Goal: Understand process/instructions: Learn about a topic

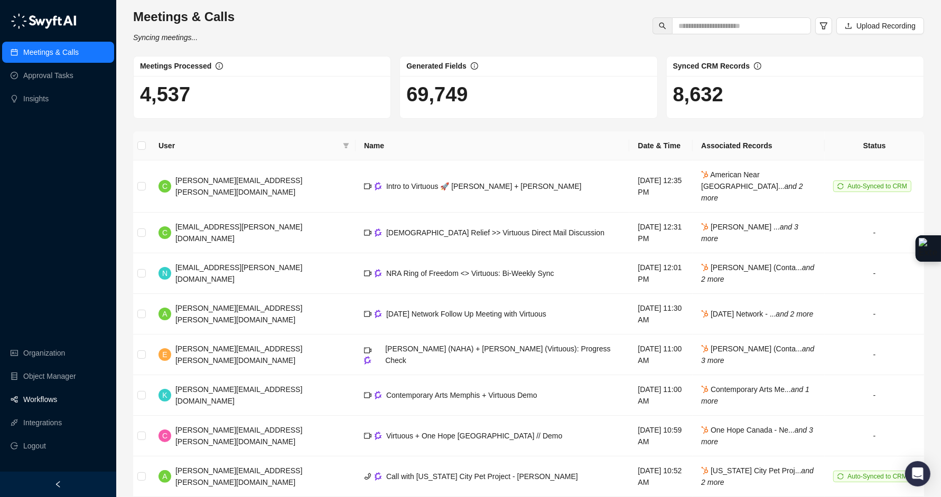
click at [42, 397] on link "Workflows" at bounding box center [40, 399] width 34 height 21
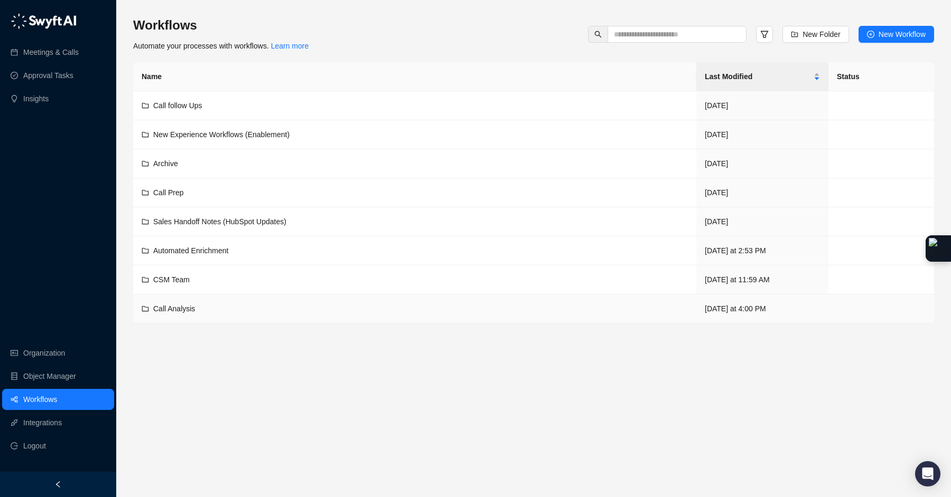
click at [194, 304] on div "Call Analysis" at bounding box center [174, 309] width 42 height 12
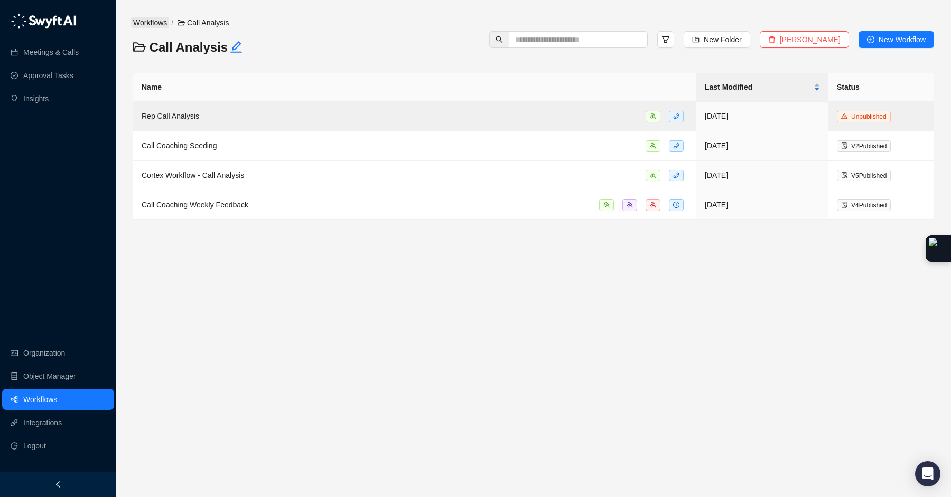
click at [153, 19] on link "Workflows" at bounding box center [150, 23] width 38 height 12
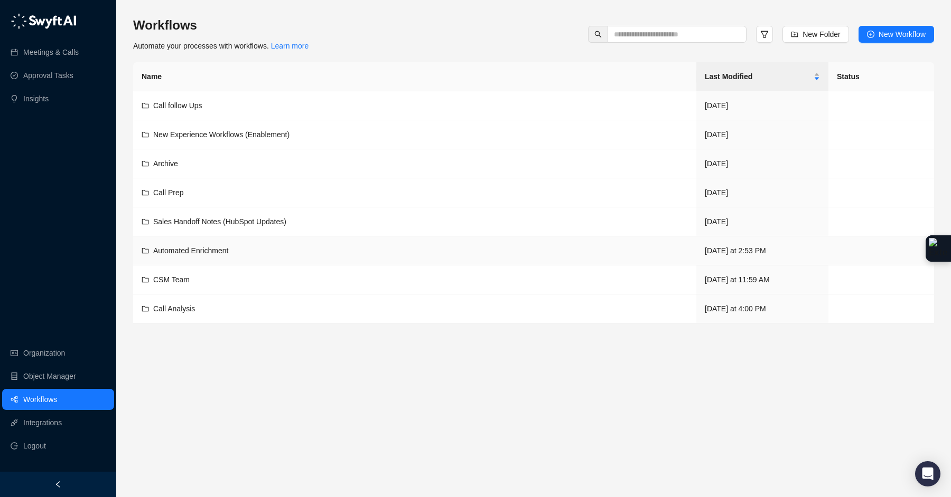
click at [195, 250] on span "Automated Enrichment" at bounding box center [190, 251] width 75 height 8
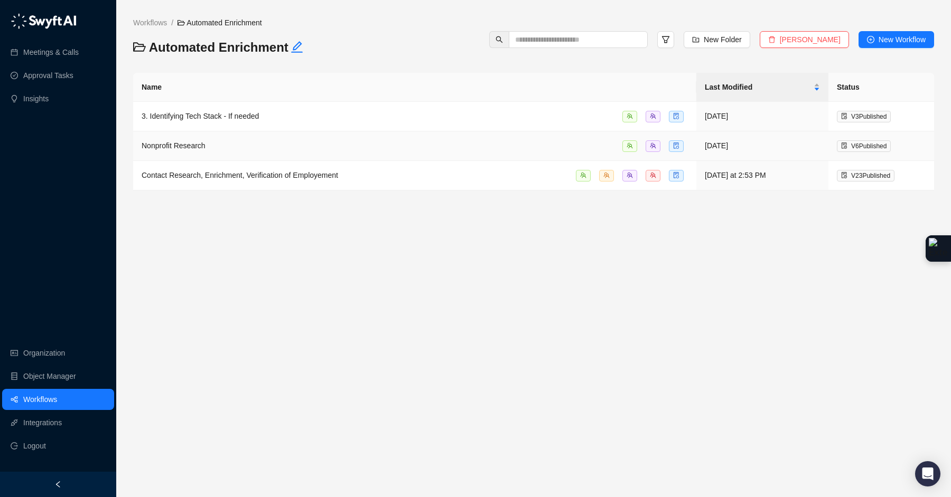
click at [200, 148] on span "Nonprofit Research" at bounding box center [174, 146] width 64 height 8
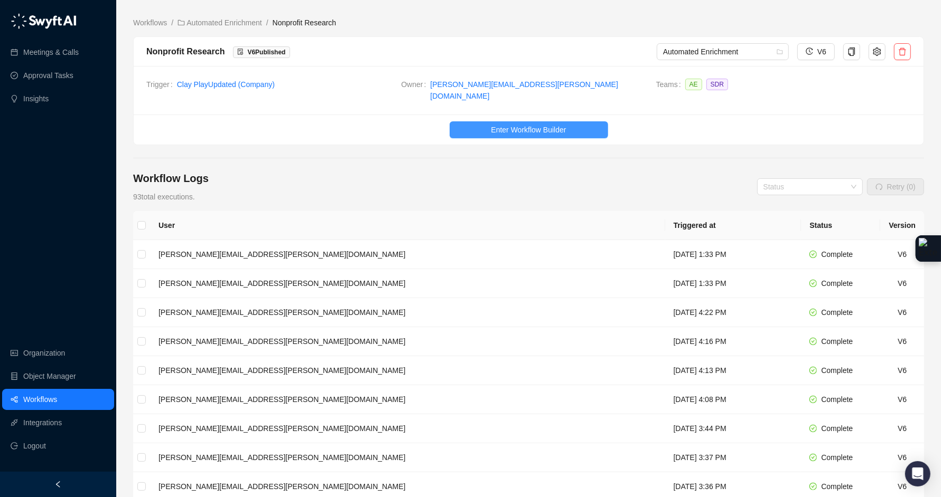
click at [487, 128] on button "Enter Workflow Builder" at bounding box center [528, 129] width 158 height 17
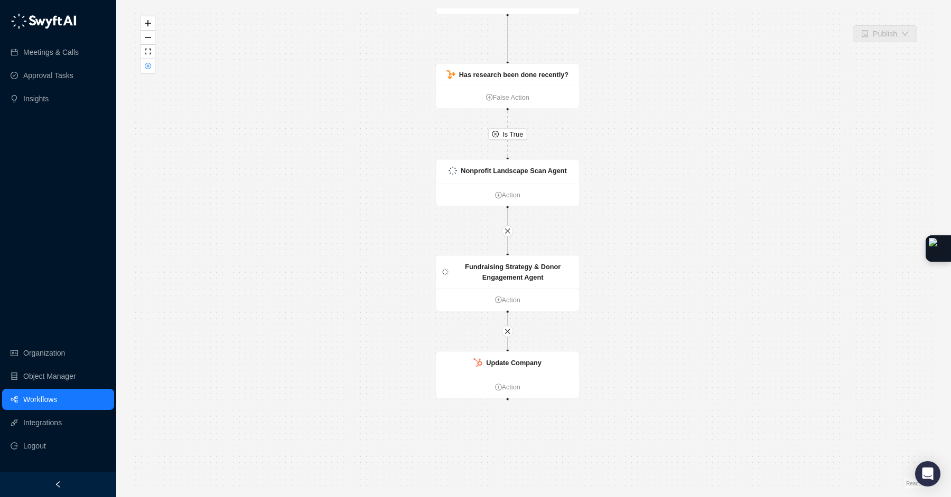
drag, startPoint x: 678, startPoint y: 280, endPoint x: 648, endPoint y: 210, distance: 75.7
click at [649, 210] on div "Is True CRM Record Updated Action Has research been done recently? False Action…" at bounding box center [533, 248] width 801 height 481
click at [57, 390] on link "Workflows" at bounding box center [40, 399] width 34 height 21
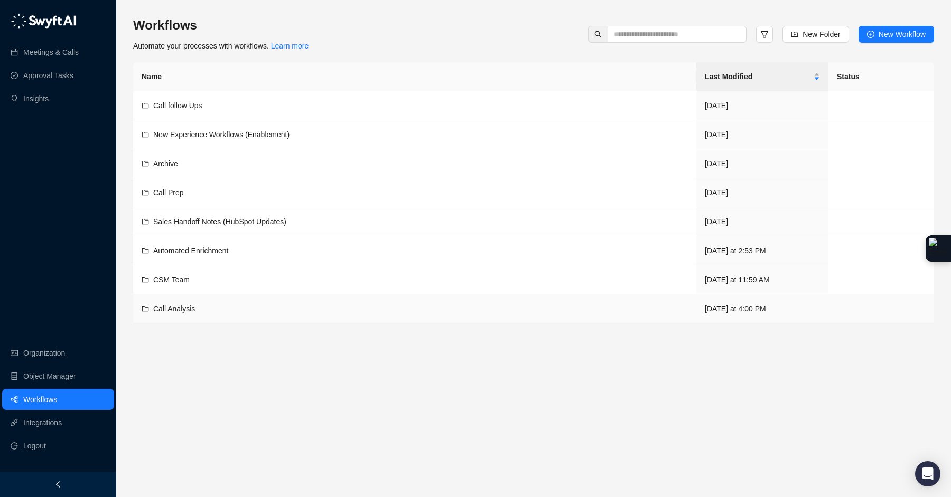
click at [211, 306] on div "Call Analysis" at bounding box center [415, 309] width 546 height 12
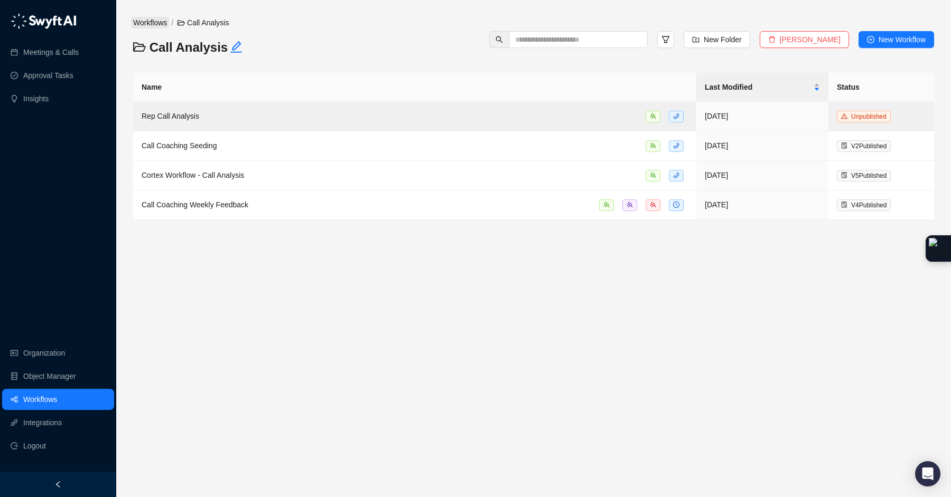
click at [167, 23] on link "Workflows" at bounding box center [150, 23] width 38 height 12
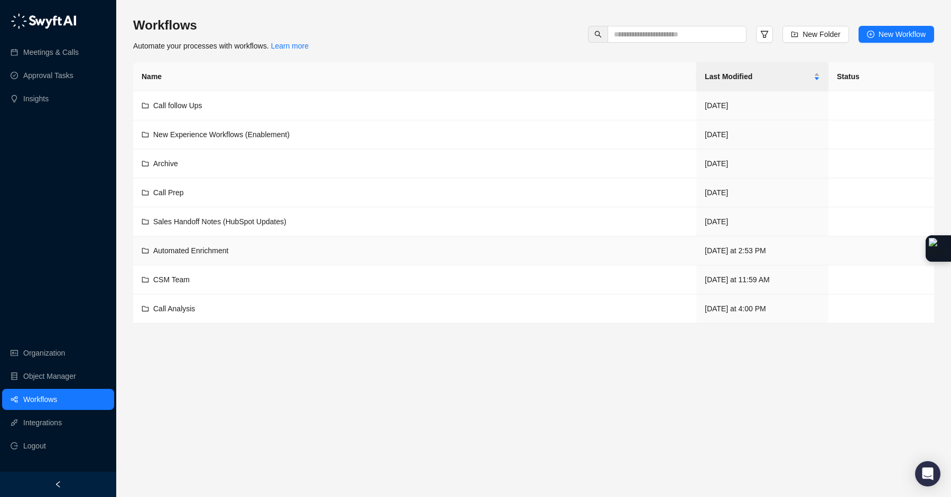
click at [237, 252] on div "Automated Enrichment" at bounding box center [415, 251] width 546 height 12
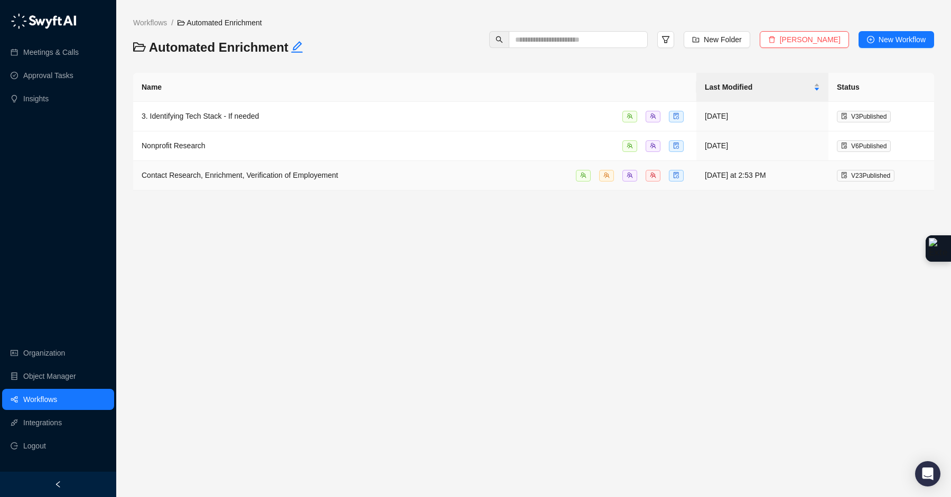
click at [258, 179] on span "Contact Research, Enrichment, Verification of Employement" at bounding box center [240, 175] width 196 height 8
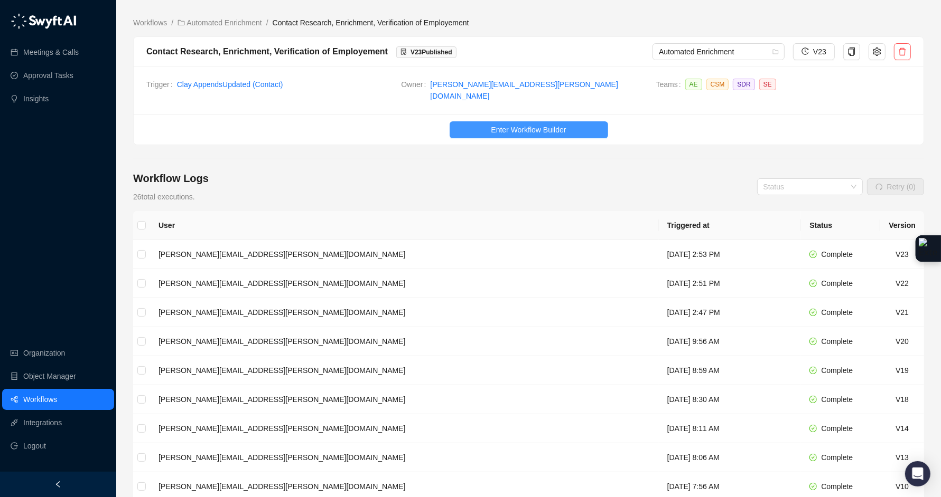
click at [501, 124] on span "Enter Workflow Builder" at bounding box center [528, 130] width 75 height 12
click at [471, 121] on button "Enter Workflow Builder" at bounding box center [528, 129] width 158 height 17
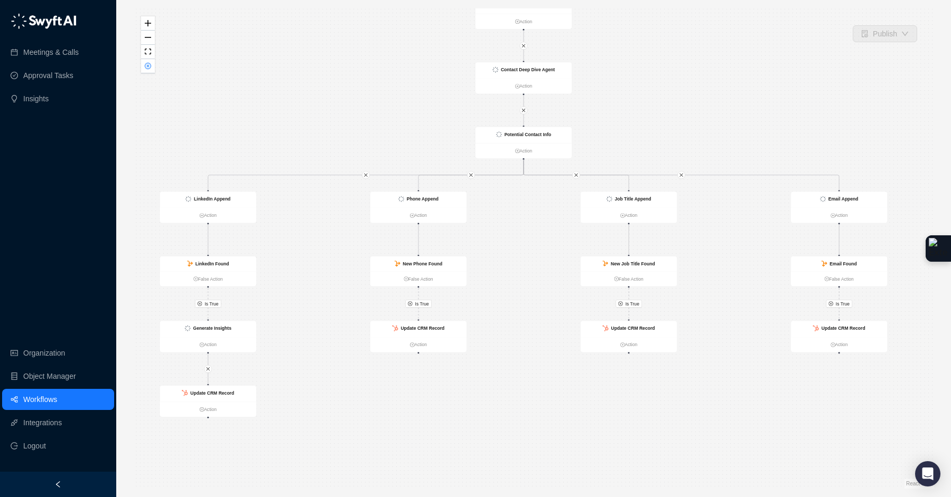
drag, startPoint x: 426, startPoint y: 168, endPoint x: 419, endPoint y: 124, distance: 44.9
click at [419, 124] on div "Is True Is True Is True Is True Generate Insights Action Contact Deep Dive Agen…" at bounding box center [533, 248] width 801 height 481
click at [57, 401] on link "Workflows" at bounding box center [40, 399] width 34 height 21
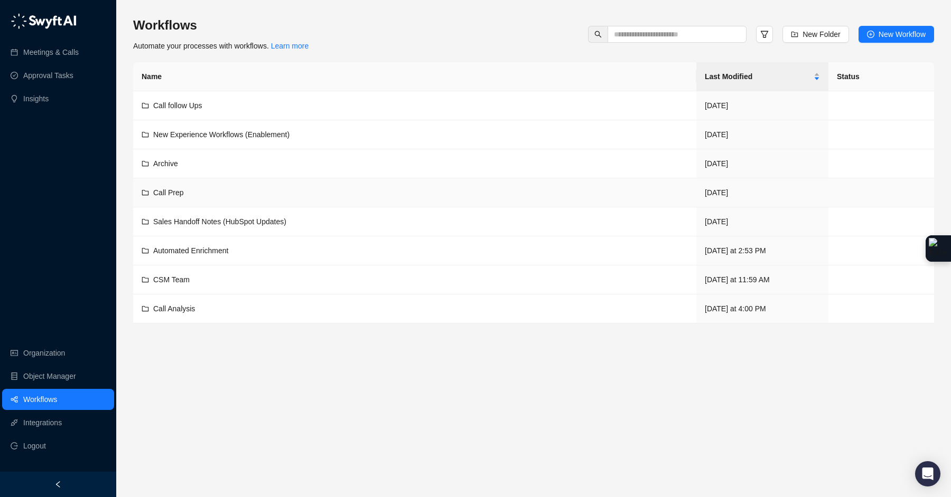
click at [191, 195] on div "Call Prep" at bounding box center [415, 193] width 546 height 12
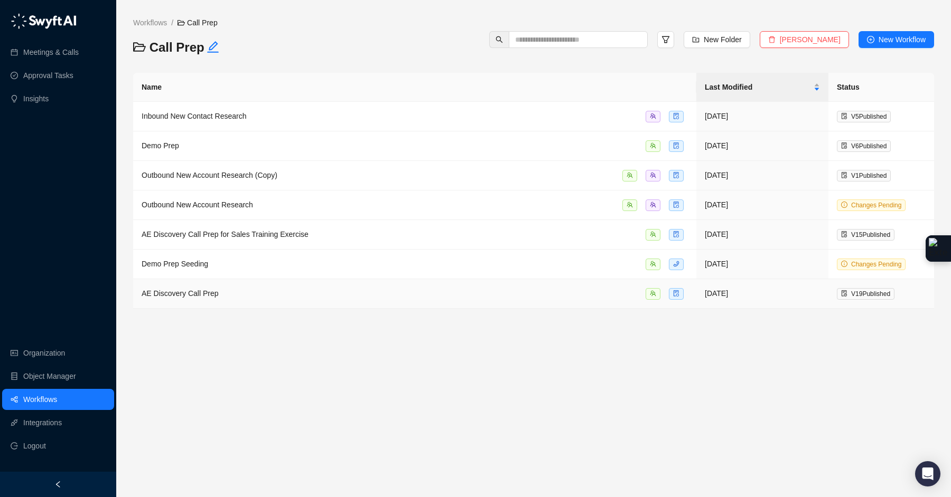
click at [200, 293] on span "AE Discovery Call Prep" at bounding box center [180, 293] width 77 height 8
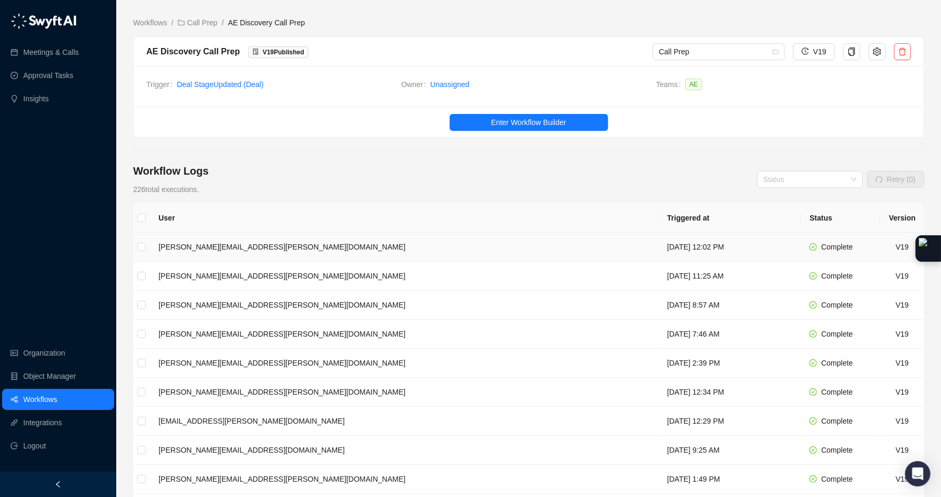
click at [659, 247] on td "Tuesday, 09/16/25, 12:02 PM" at bounding box center [730, 247] width 143 height 29
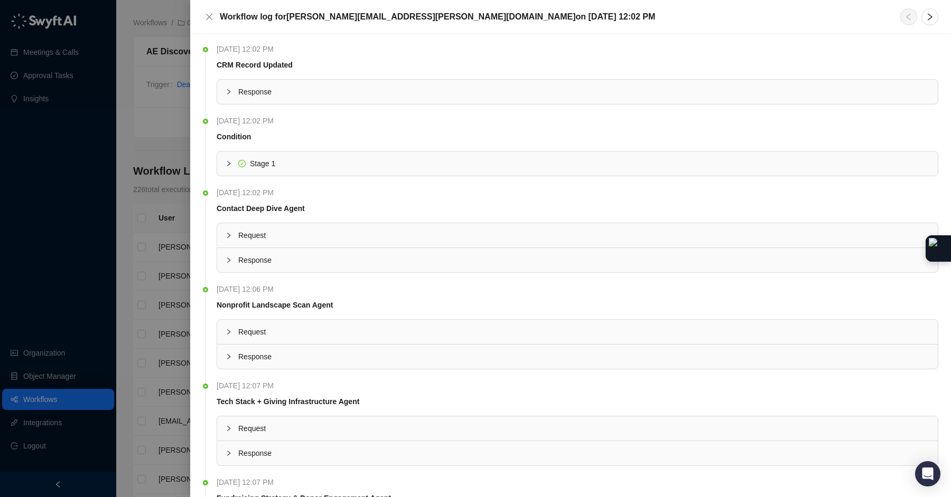
click at [226, 95] on icon "collapsed" at bounding box center [228, 92] width 6 height 6
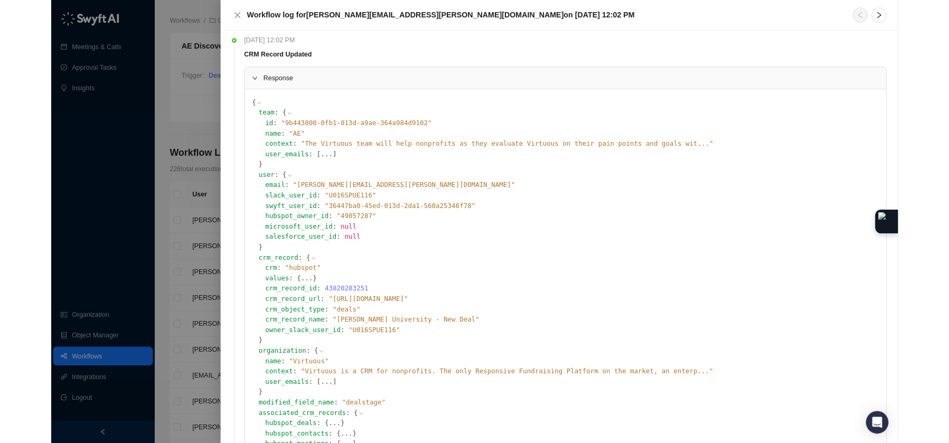
scroll to position [5, 0]
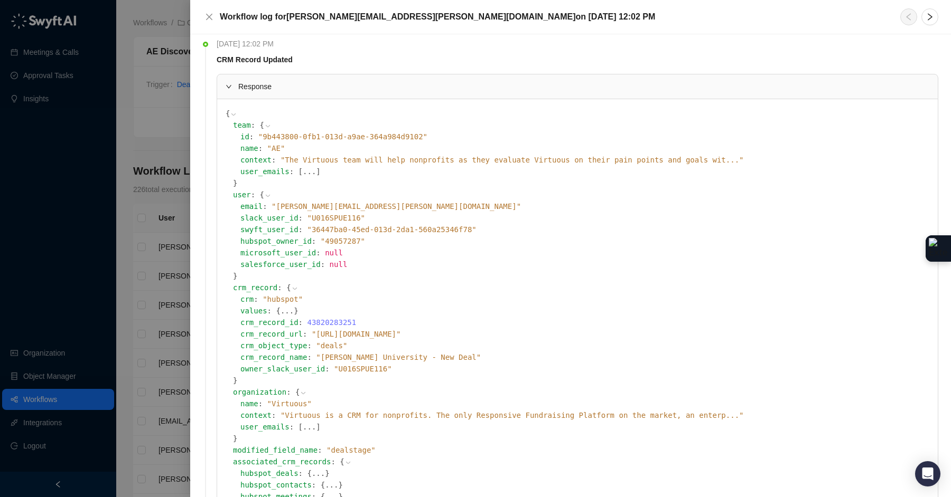
click at [550, 343] on div "crm_object_type : " deals "" at bounding box center [584, 346] width 689 height 12
click at [0, 0] on icon at bounding box center [0, 0] width 0 height 0
click at [208, 18] on icon "close" at bounding box center [209, 17] width 8 height 8
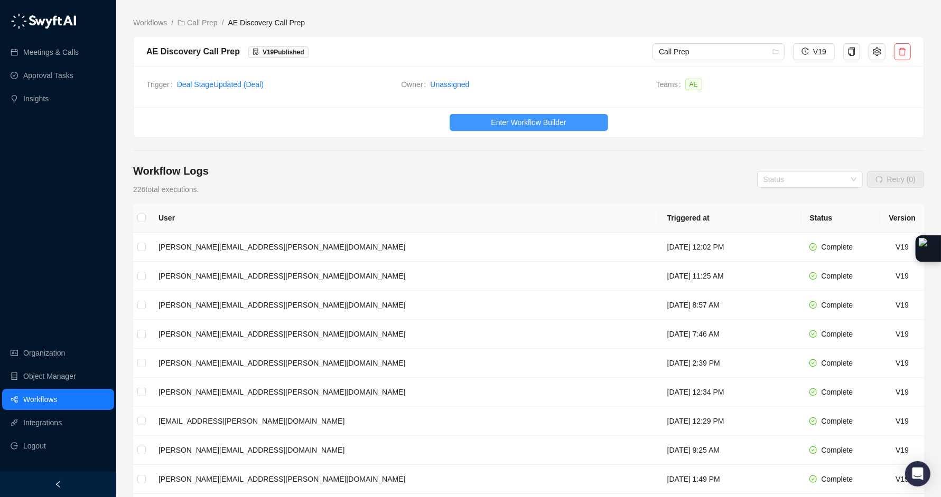
click at [561, 122] on span "Enter Workflow Builder" at bounding box center [528, 123] width 75 height 12
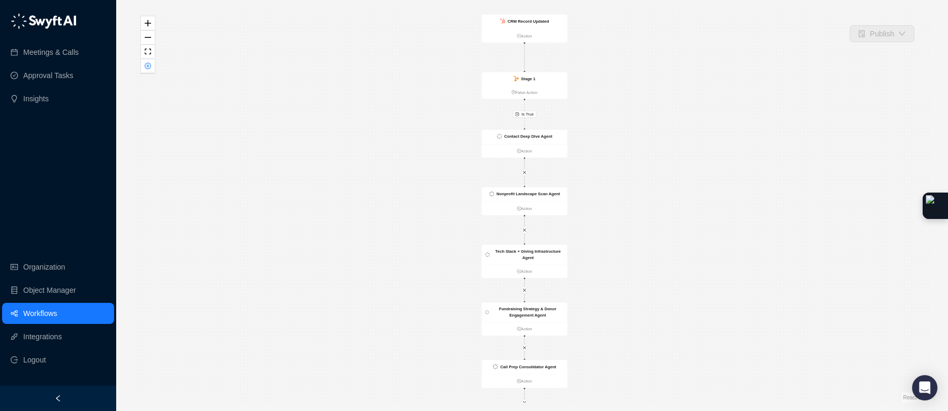
click at [633, 217] on div "Is True CRM Record Updated Action Stage 1 False Action Contact Deep Dive Agent …" at bounding box center [532, 205] width 798 height 394
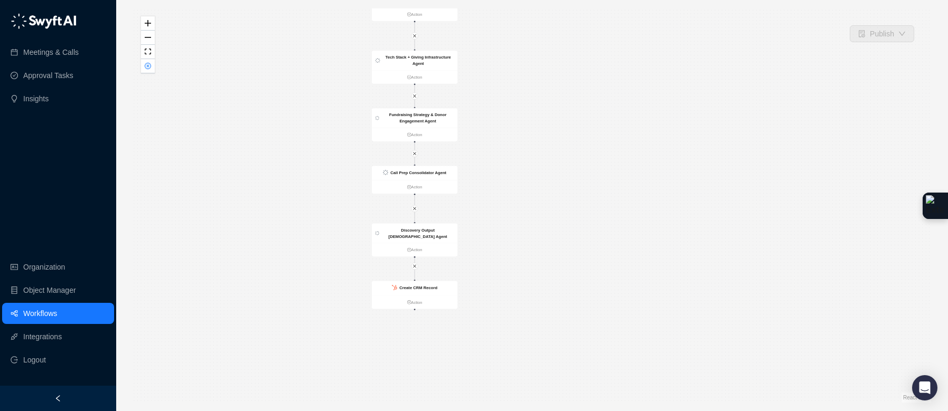
drag, startPoint x: 666, startPoint y: 216, endPoint x: 555, endPoint y: 35, distance: 212.2
click at [559, 23] on div "Is True CRM Record Updated Action Stage 1 False Action Contact Deep Dive Agent …" at bounding box center [532, 205] width 798 height 394
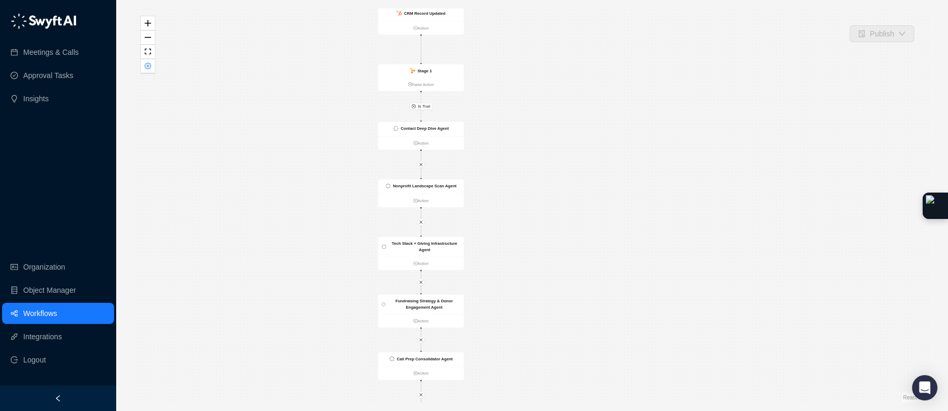
drag, startPoint x: 551, startPoint y: 63, endPoint x: 558, endPoint y: 236, distance: 172.8
click at [558, 236] on div "Is True CRM Record Updated Action Stage 1 False Action Contact Deep Dive Agent …" at bounding box center [532, 205] width 798 height 394
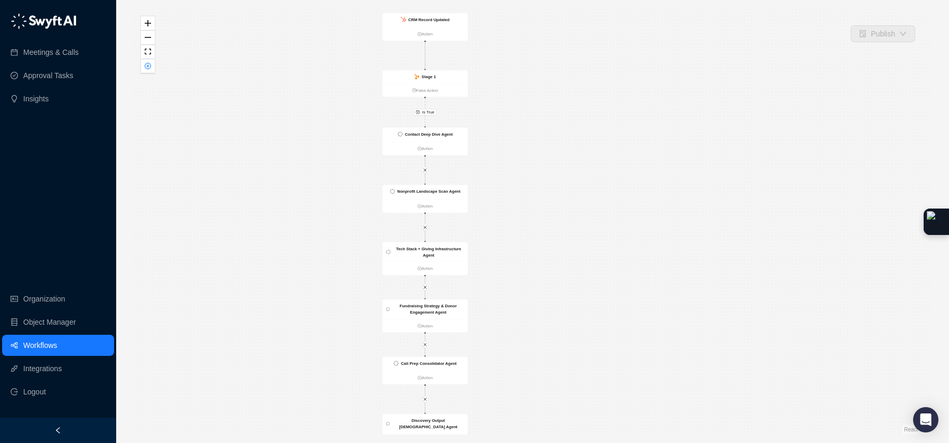
click at [543, 77] on div "Is True CRM Record Updated Action Stage 1 False Action Contact Deep Dive Agent …" at bounding box center [532, 221] width 799 height 426
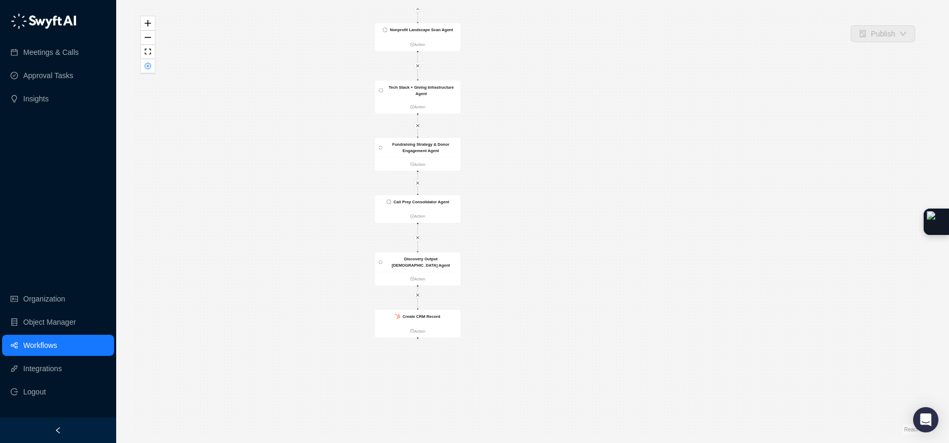
drag, startPoint x: 507, startPoint y: 258, endPoint x: 500, endPoint y: 97, distance: 161.8
click at [500, 97] on div "Is True CRM Record Updated Action Stage 1 False Action Contact Deep Dive Agent …" at bounding box center [532, 221] width 799 height 426
drag, startPoint x: 590, startPoint y: 120, endPoint x: 606, endPoint y: 204, distance: 85.9
click at [606, 204] on div "Is True CRM Record Updated Action Stage 1 False Action Contact Deep Dive Agent …" at bounding box center [532, 221] width 799 height 426
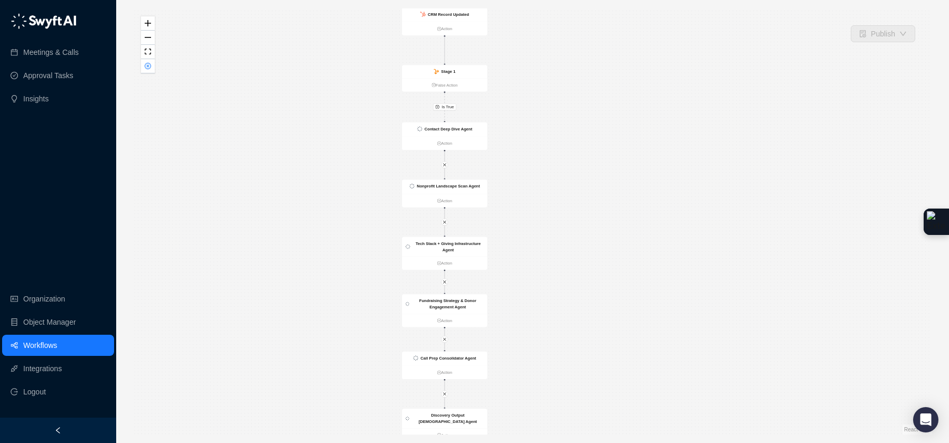
drag, startPoint x: 569, startPoint y: 81, endPoint x: 581, endPoint y: 172, distance: 91.1
click at [581, 173] on div "Is True CRM Record Updated Action Stage 1 False Action Contact Deep Dive Agent …" at bounding box center [532, 221] width 799 height 426
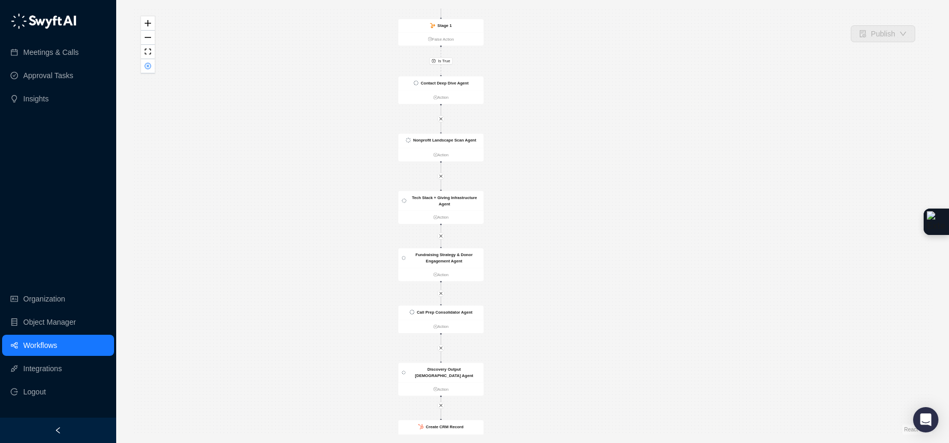
drag, startPoint x: 571, startPoint y: 168, endPoint x: 567, endPoint y: 102, distance: 66.1
click at [567, 102] on div "Is True CRM Record Updated Action Stage 1 False Action Contact Deep Dive Agent …" at bounding box center [532, 221] width 799 height 426
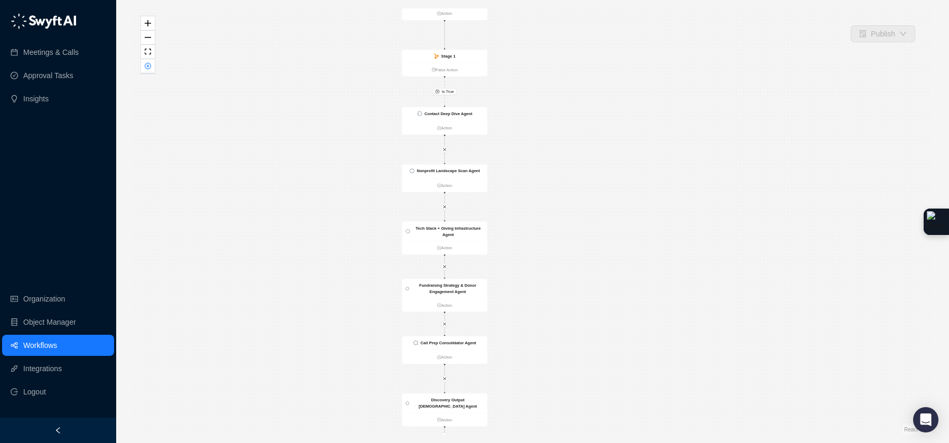
drag, startPoint x: 514, startPoint y: 46, endPoint x: 512, endPoint y: 121, distance: 75.5
click at [512, 121] on div "Is True CRM Record Updated Action Stage 1 False Action Contact Deep Dive Agent …" at bounding box center [532, 221] width 799 height 426
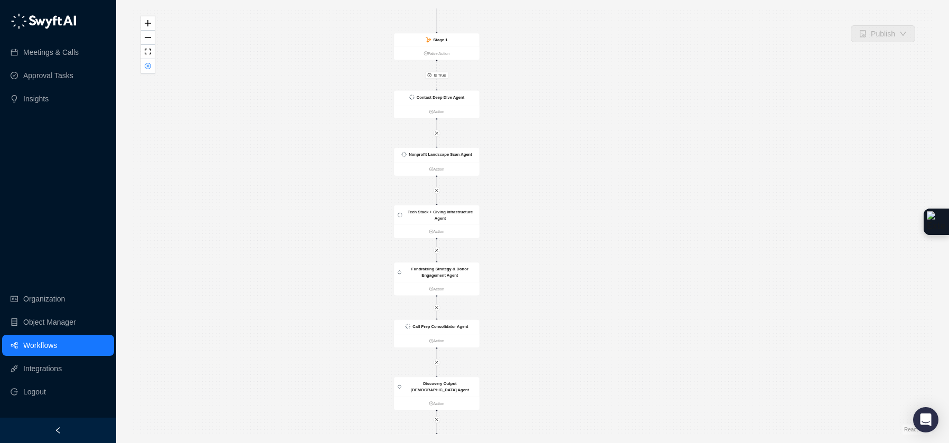
drag, startPoint x: 545, startPoint y: 297, endPoint x: 541, endPoint y: 219, distance: 78.8
click at [541, 219] on div "Is True CRM Record Updated Action Stage 1 False Action Contact Deep Dive Agent …" at bounding box center [532, 221] width 799 height 426
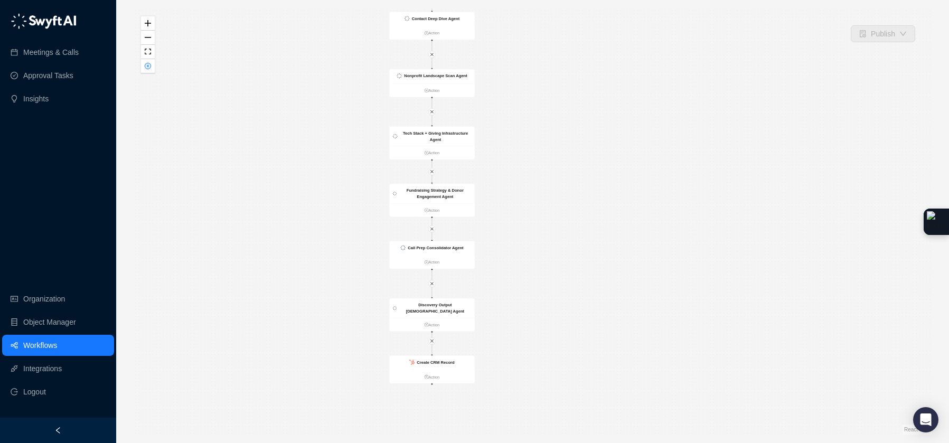
drag, startPoint x: 618, startPoint y: 262, endPoint x: 615, endPoint y: 188, distance: 74.5
click at [615, 188] on div "Is True CRM Record Updated Action Stage 1 False Action Contact Deep Dive Agent …" at bounding box center [532, 221] width 799 height 426
click at [458, 194] on div "Fundraising Strategy & Donor Engagement Agent" at bounding box center [436, 190] width 72 height 13
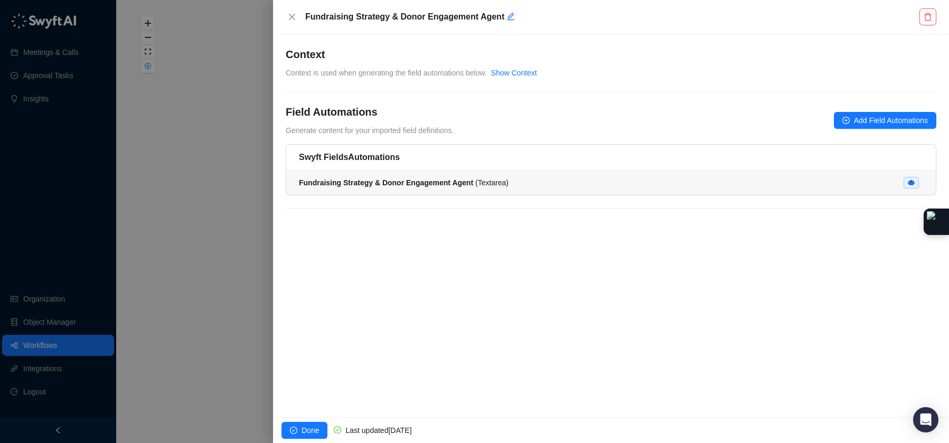
click at [363, 178] on strong "Fundraising Strategy & Donor Engagement Agent" at bounding box center [386, 182] width 174 height 8
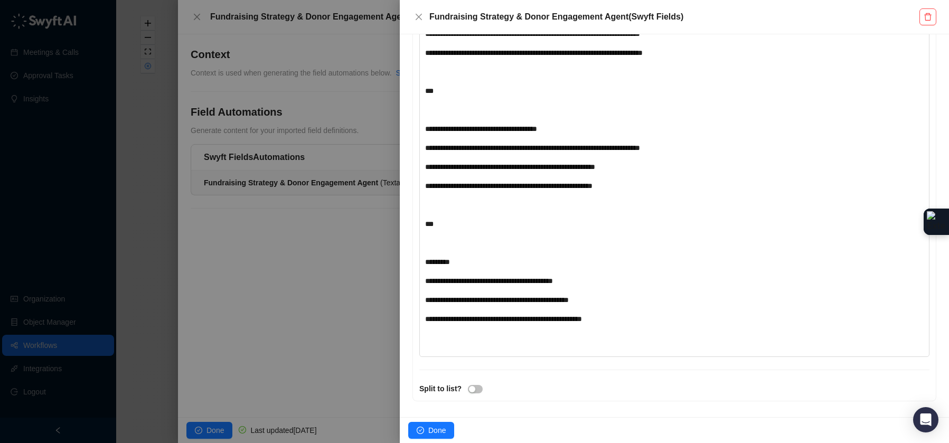
scroll to position [1409, 0]
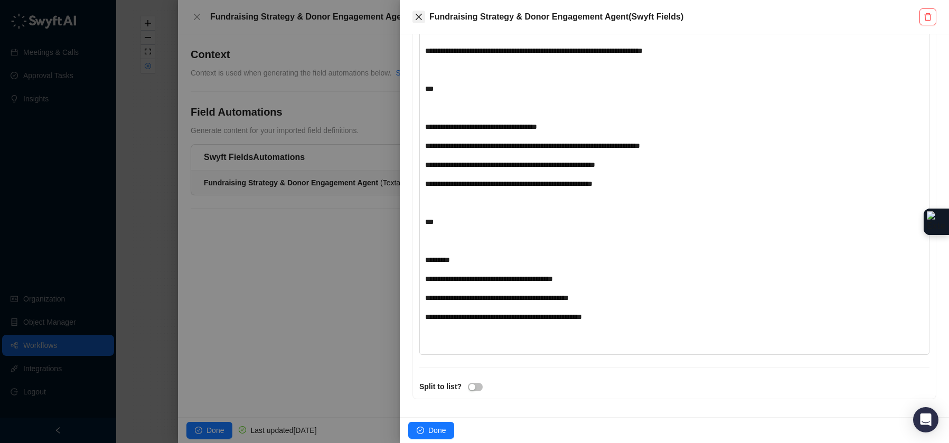
click at [422, 17] on icon "close" at bounding box center [419, 17] width 8 height 8
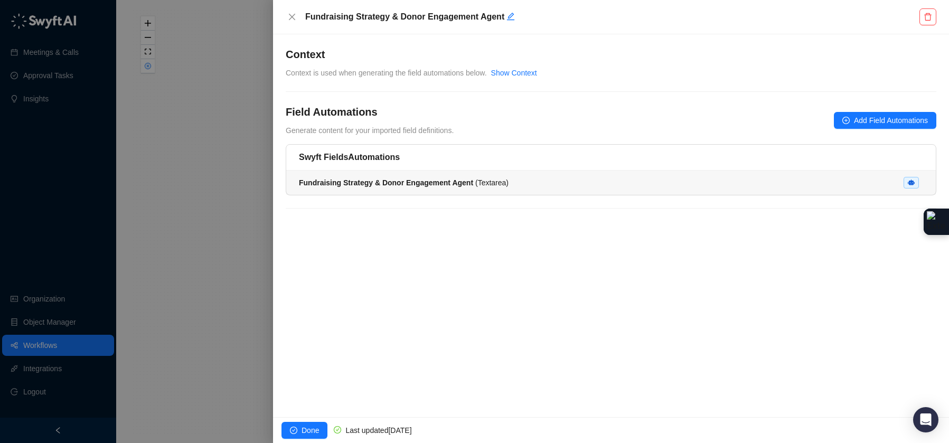
click at [389, 181] on strong "Fundraising Strategy & Donor Engagement Agent" at bounding box center [386, 182] width 174 height 8
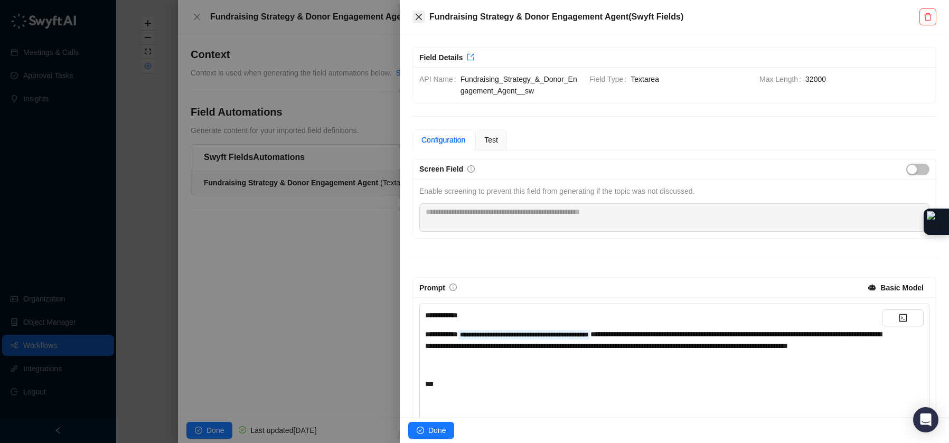
click at [419, 20] on icon "close" at bounding box center [419, 17] width 8 height 8
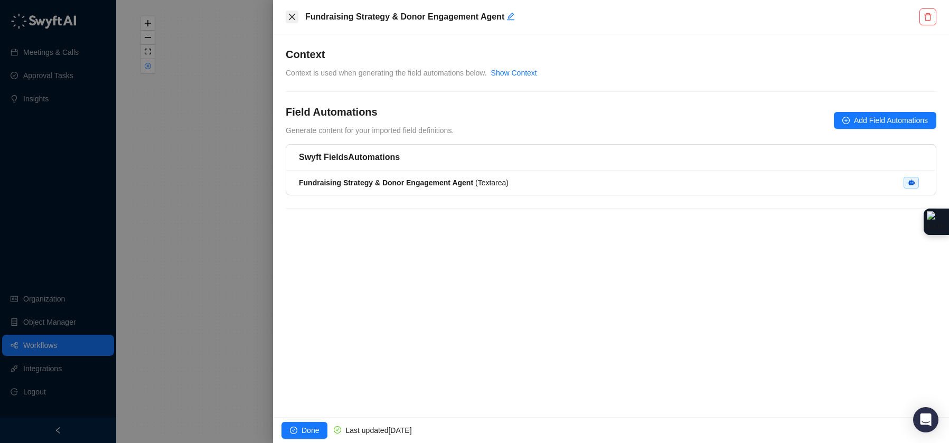
click at [295, 19] on icon "close" at bounding box center [292, 17] width 8 height 8
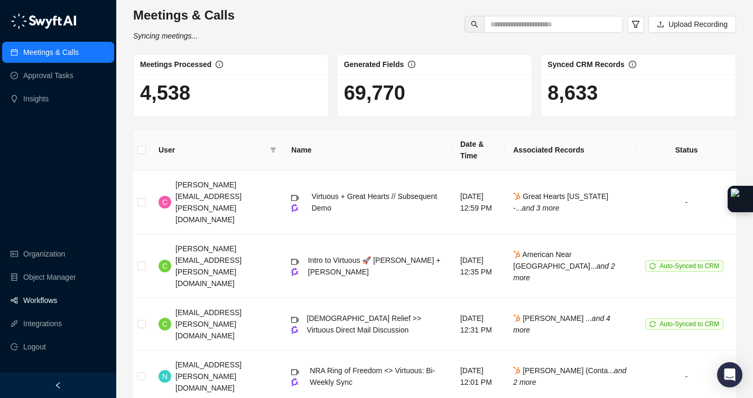
scroll to position [2, 0]
click at [57, 302] on link "Workflows" at bounding box center [40, 300] width 34 height 21
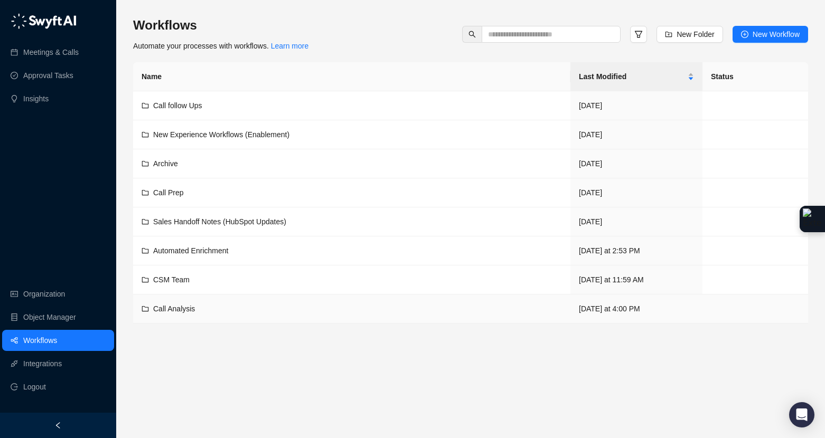
click at [166, 309] on span "Call Analysis" at bounding box center [174, 309] width 42 height 8
click at [178, 282] on span "CSM Team" at bounding box center [171, 280] width 36 height 8
click at [189, 253] on span "Automated Enrichment" at bounding box center [190, 251] width 75 height 8
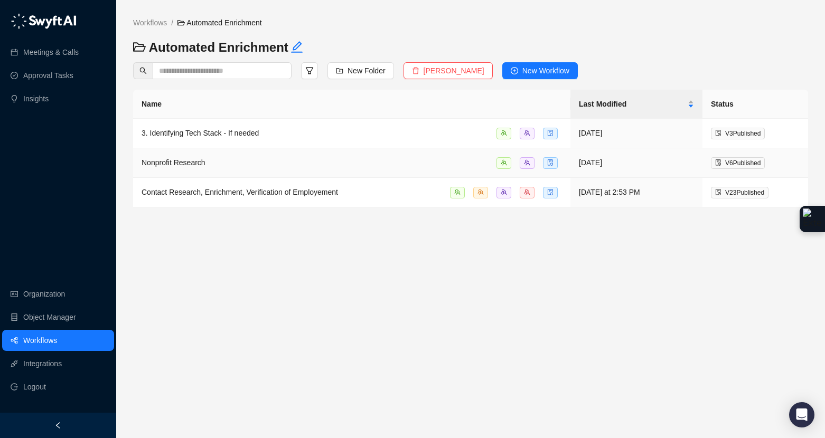
click at [238, 163] on div "Nonprofit Research" at bounding box center [352, 163] width 420 height 12
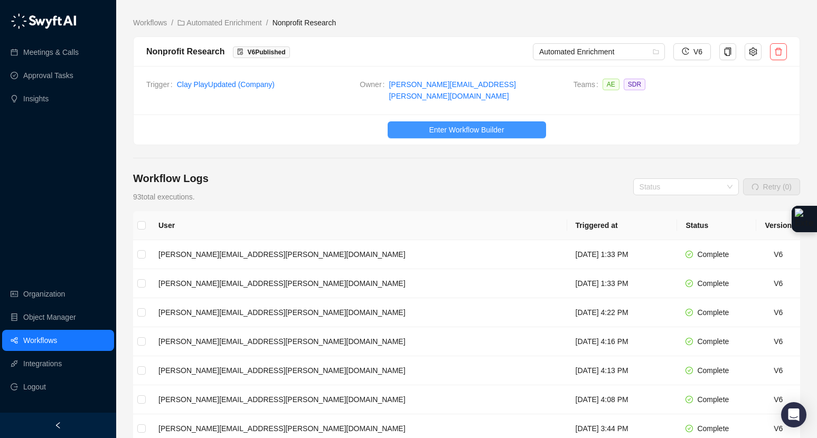
click at [398, 126] on button "Enter Workflow Builder" at bounding box center [467, 129] width 158 height 17
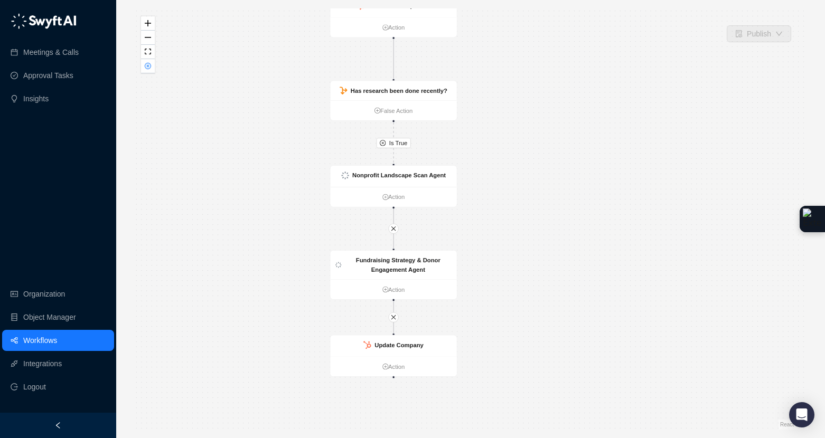
drag, startPoint x: 594, startPoint y: 228, endPoint x: 514, endPoint y: 194, distance: 86.8
click at [514, 194] on div "Is True CRM Record Updated Action Has research been done recently? False Action…" at bounding box center [470, 218] width 675 height 421
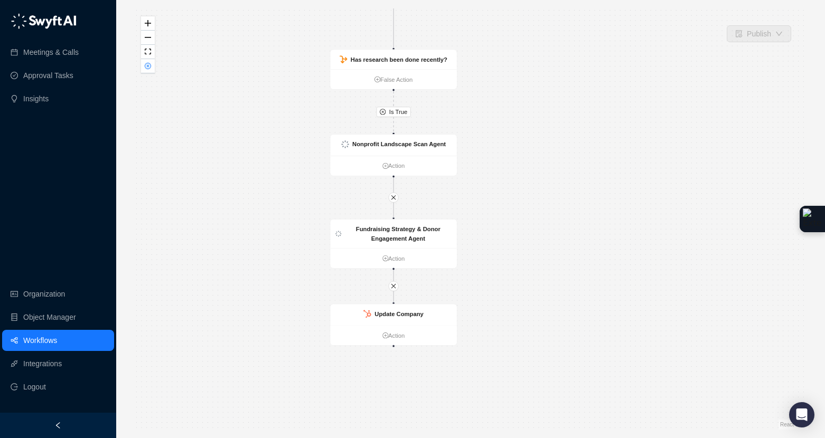
drag, startPoint x: 508, startPoint y: 256, endPoint x: 510, endPoint y: 225, distance: 30.7
click at [510, 225] on div "Is True CRM Record Updated Action Has research been done recently? False Action…" at bounding box center [470, 218] width 675 height 421
click at [148, 69] on button "button" at bounding box center [148, 66] width 14 height 14
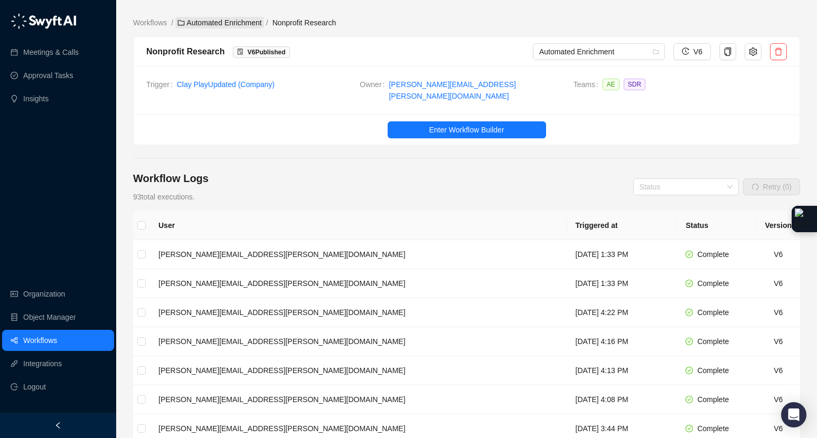
click at [220, 21] on link "Automated Enrichment" at bounding box center [219, 23] width 89 height 12
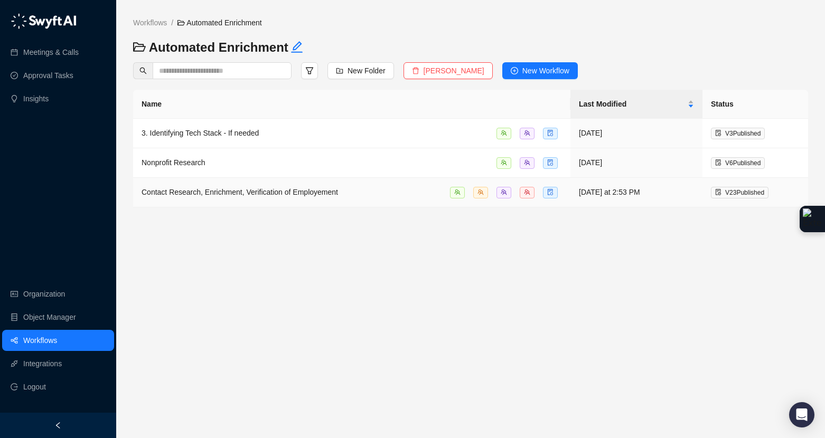
click at [248, 185] on td "Contact Research, Enrichment, Verification of Employement" at bounding box center [351, 193] width 437 height 30
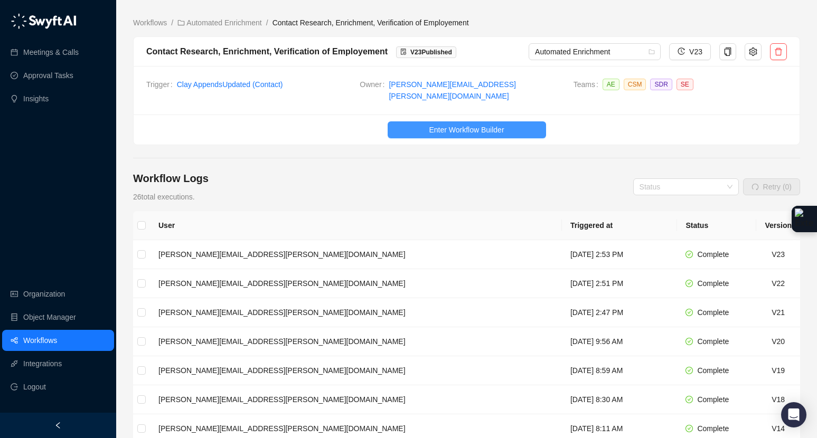
click at [496, 124] on span "Enter Workflow Builder" at bounding box center [466, 130] width 75 height 12
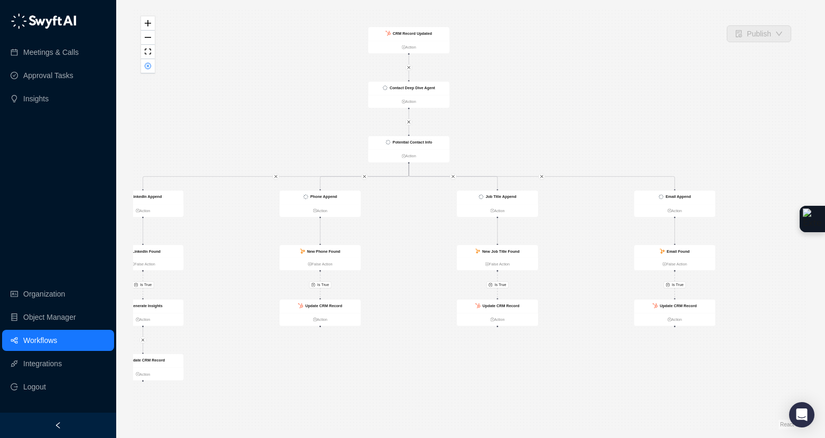
drag, startPoint x: 607, startPoint y: 130, endPoint x: 544, endPoint y: 114, distance: 64.8
click at [545, 115] on div "Is True Is True Is True Is True Generate Insights Action Contact Deep Dive Agen…" at bounding box center [470, 218] width 675 height 421
drag, startPoint x: 197, startPoint y: 127, endPoint x: 261, endPoint y: 128, distance: 63.9
click at [261, 128] on div "Is True Is True Is True Is True Generate Insights Action Contact Deep Dive Agen…" at bounding box center [470, 218] width 675 height 421
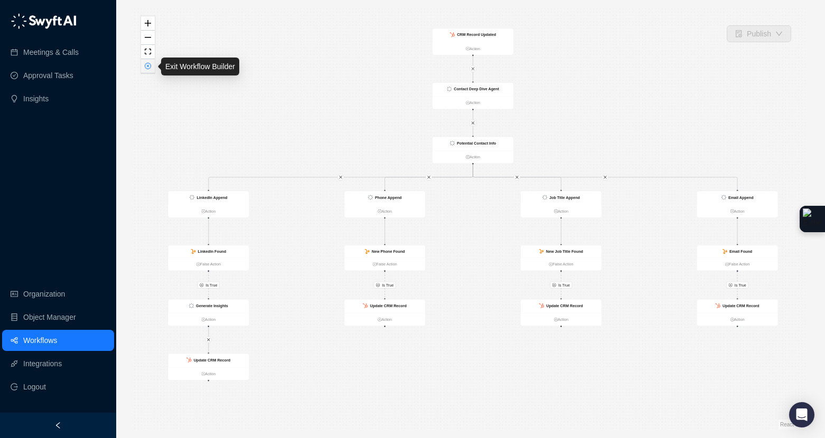
click at [149, 68] on icon "close-circle" at bounding box center [147, 65] width 5 height 5
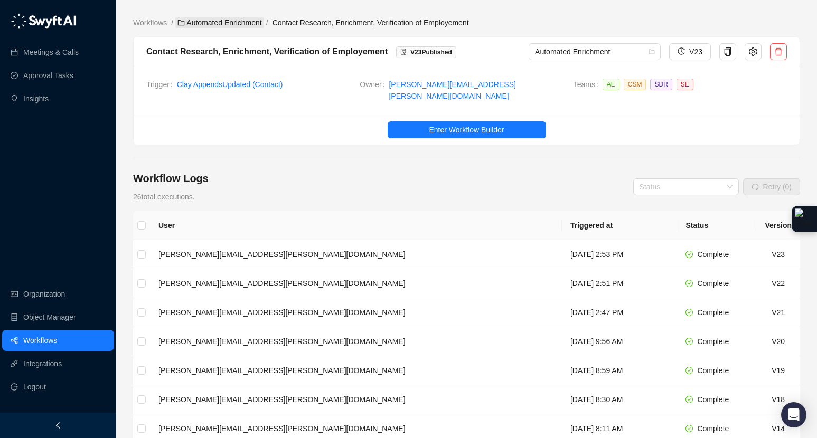
click at [253, 20] on link "Automated Enrichment" at bounding box center [219, 23] width 89 height 12
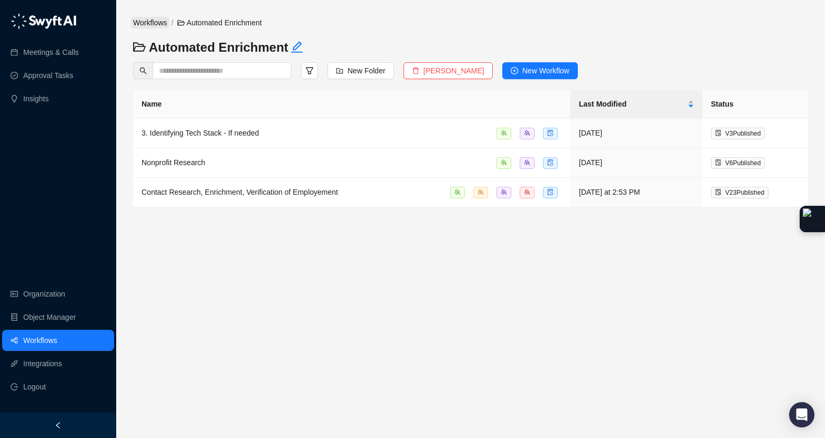
click at [164, 20] on link "Workflows" at bounding box center [150, 23] width 38 height 12
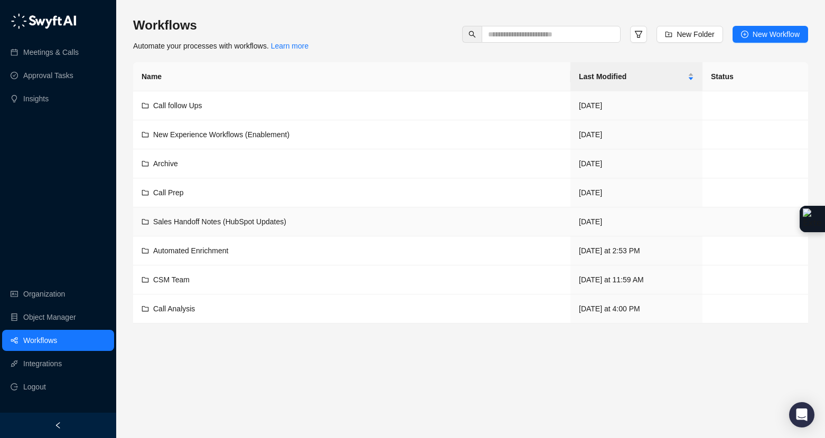
click at [180, 218] on span "Sales Handoff Notes (HubSpot Updates)" at bounding box center [219, 222] width 133 height 8
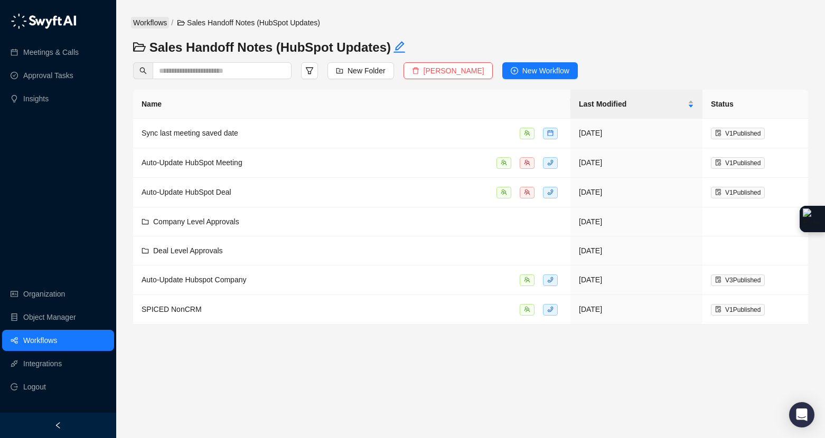
click at [153, 22] on link "Workflows" at bounding box center [150, 23] width 38 height 12
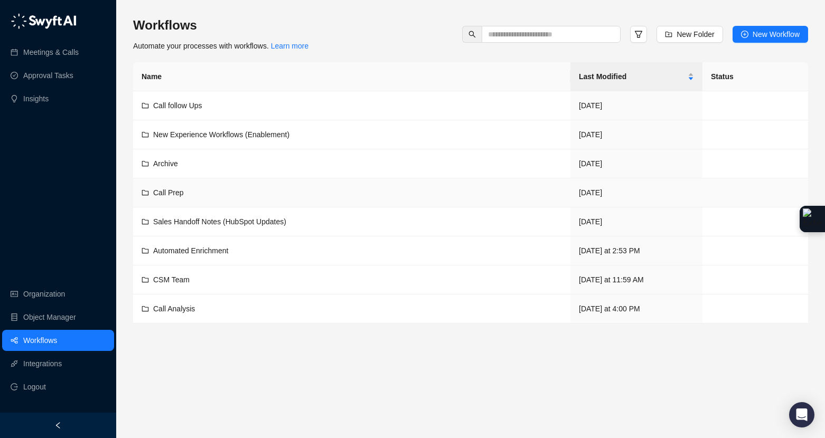
click at [184, 189] on div "Call Prep" at bounding box center [352, 193] width 420 height 12
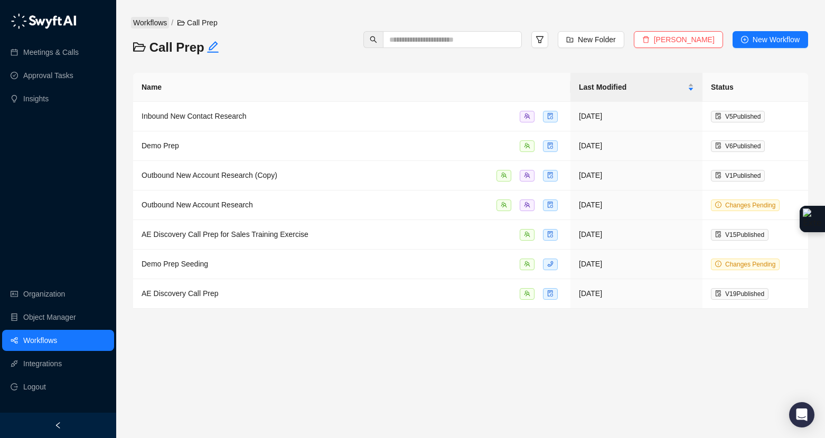
click at [149, 20] on link "Workflows" at bounding box center [150, 23] width 38 height 12
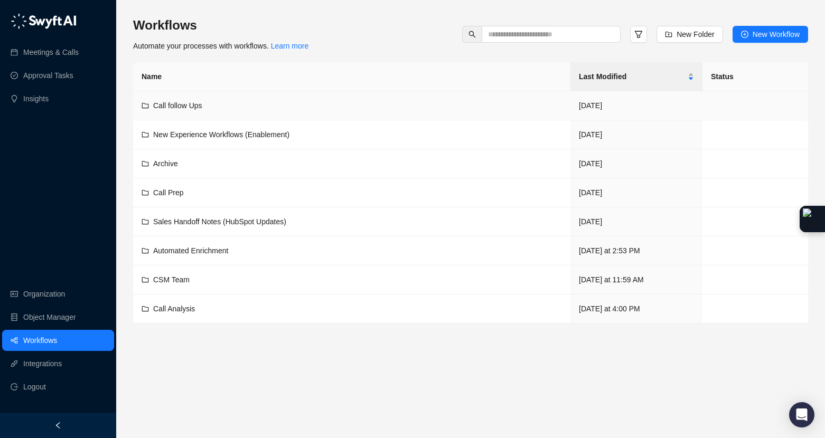
click at [212, 101] on div "Call follow Ups" at bounding box center [352, 106] width 420 height 12
